Goal: Information Seeking & Learning: Learn about a topic

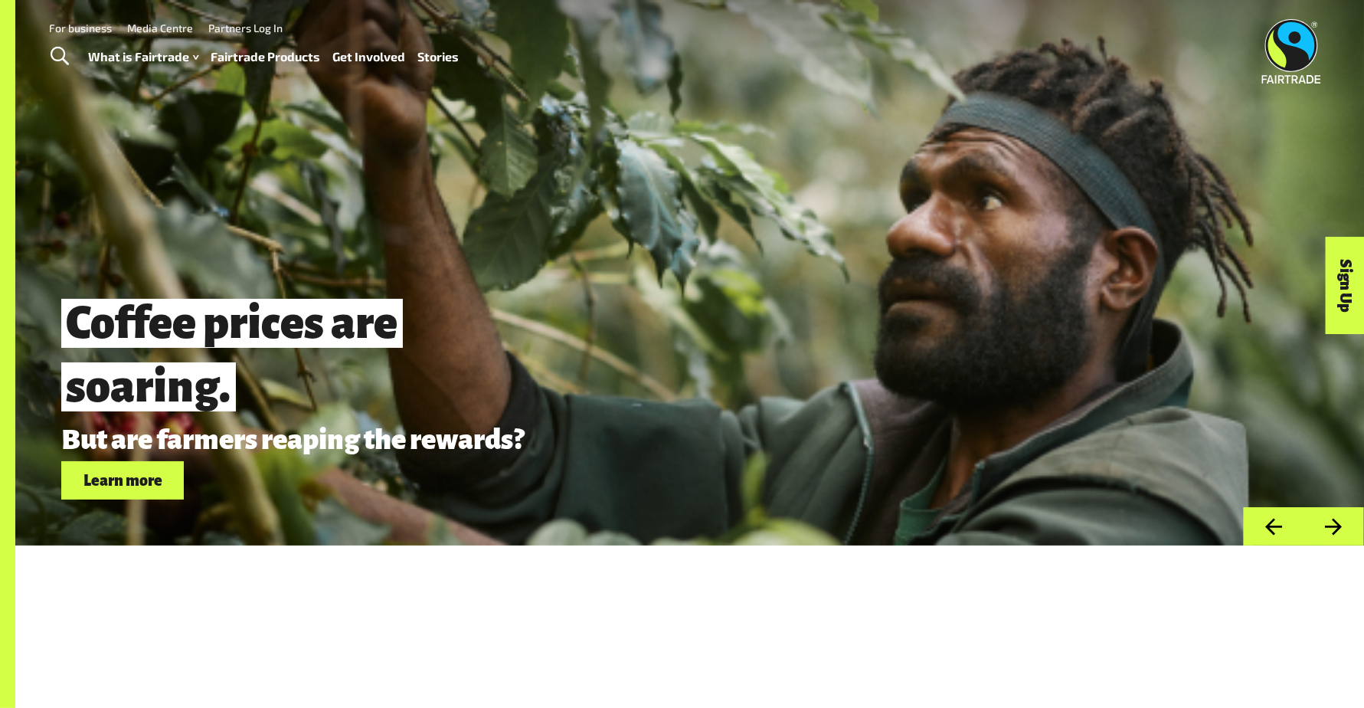
click at [259, 70] on div "What is Fairtrade How Fairtrade works Where Fairtrade works Fast facts Who we a…" at bounding box center [280, 57] width 383 height 38
click at [259, 60] on link "Fairtrade Products" at bounding box center [266, 57] width 110 height 22
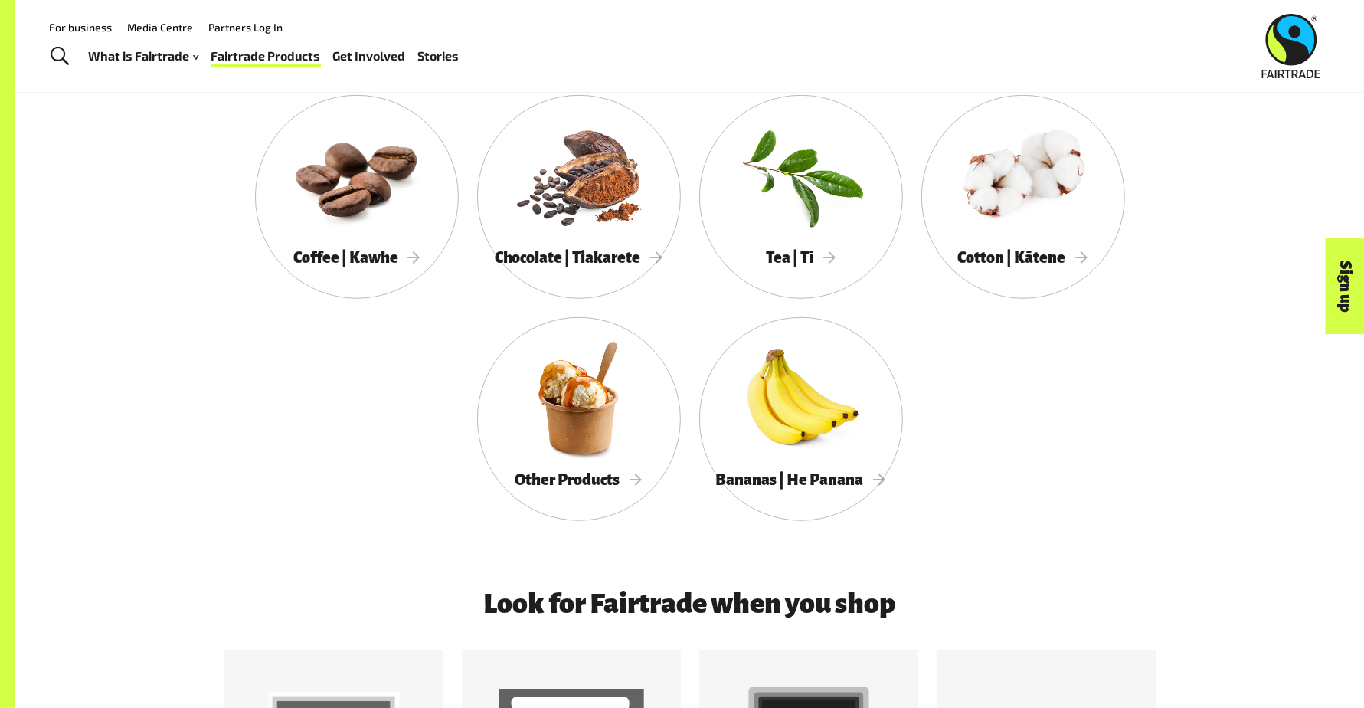
scroll to position [817, 0]
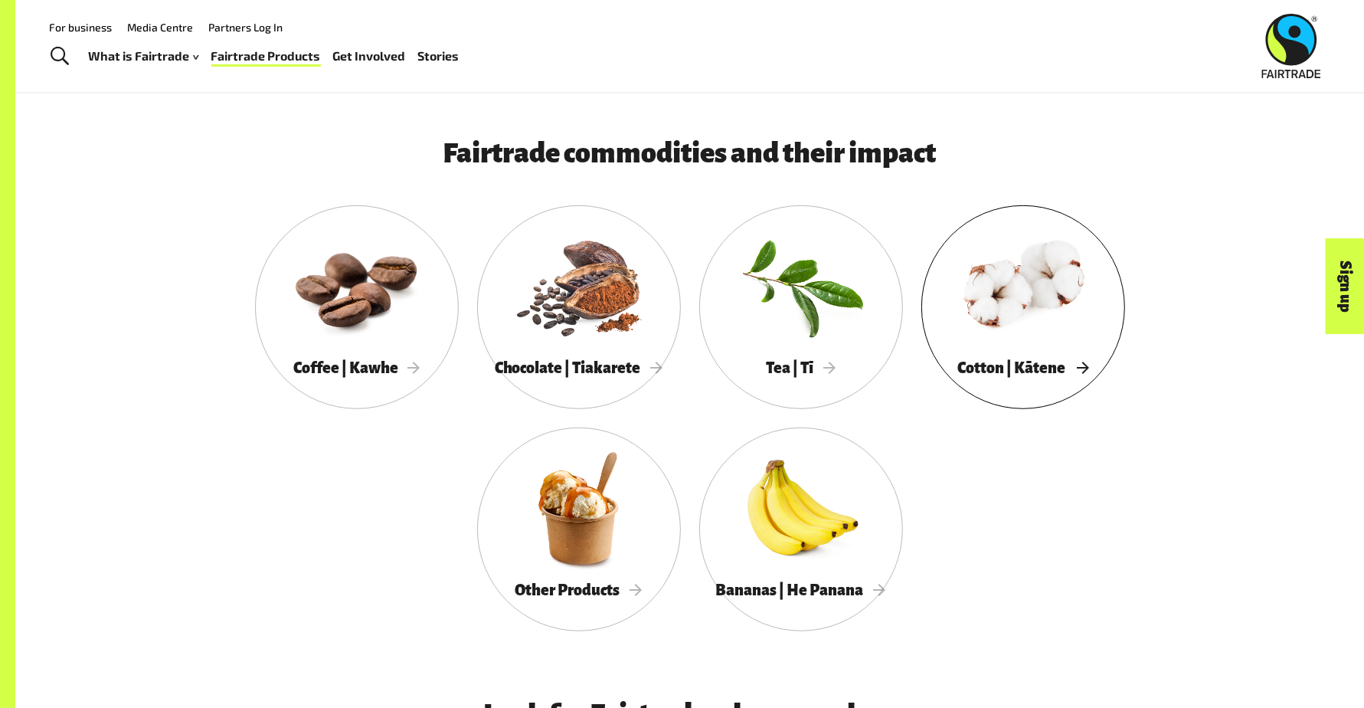
click at [1047, 344] on div at bounding box center [1024, 286] width 204 height 133
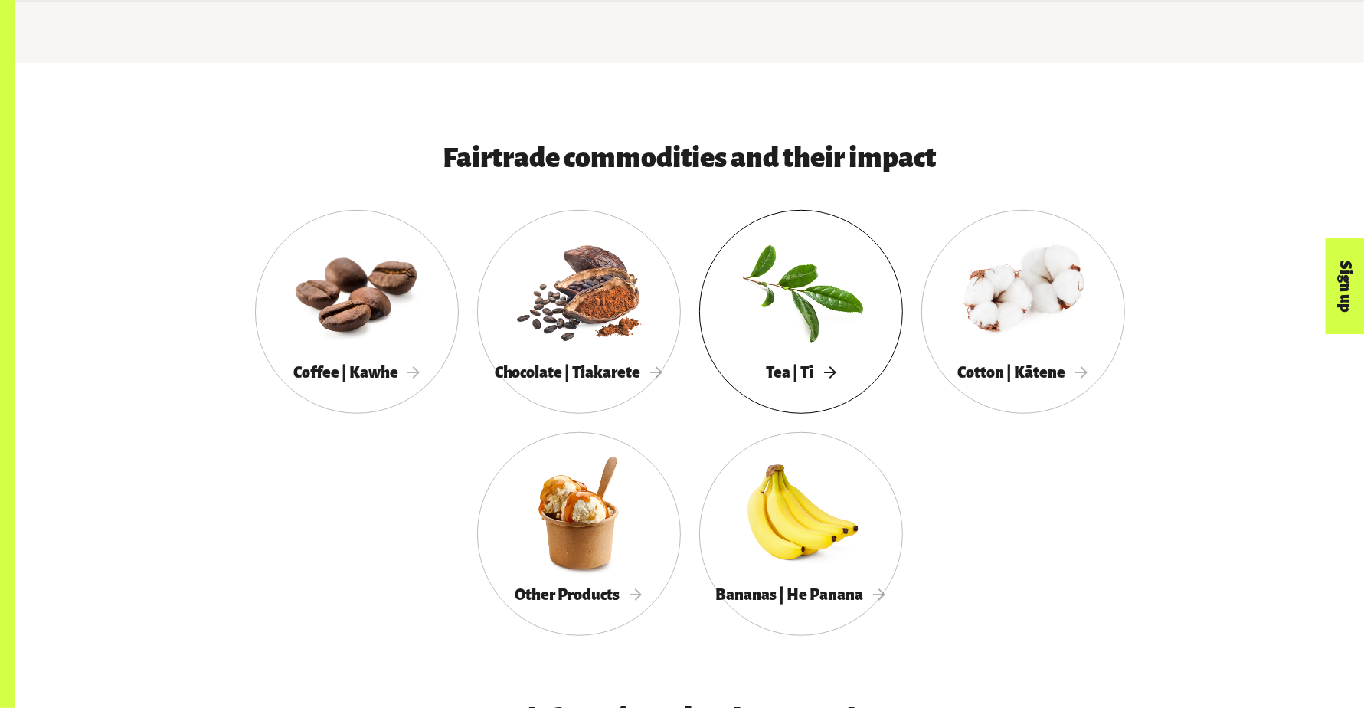
scroll to position [545, 0]
